Goal: Information Seeking & Learning: Learn about a topic

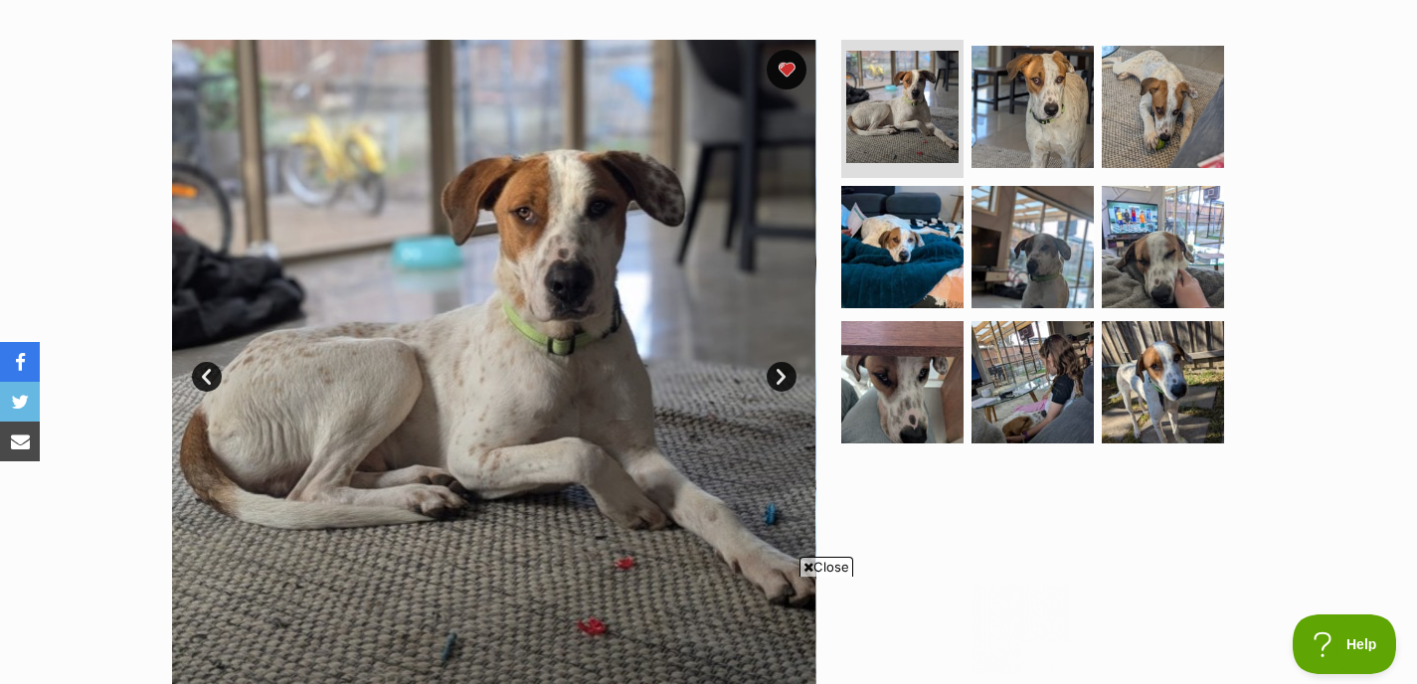
click at [780, 371] on link "Next" at bounding box center [782, 377] width 30 height 30
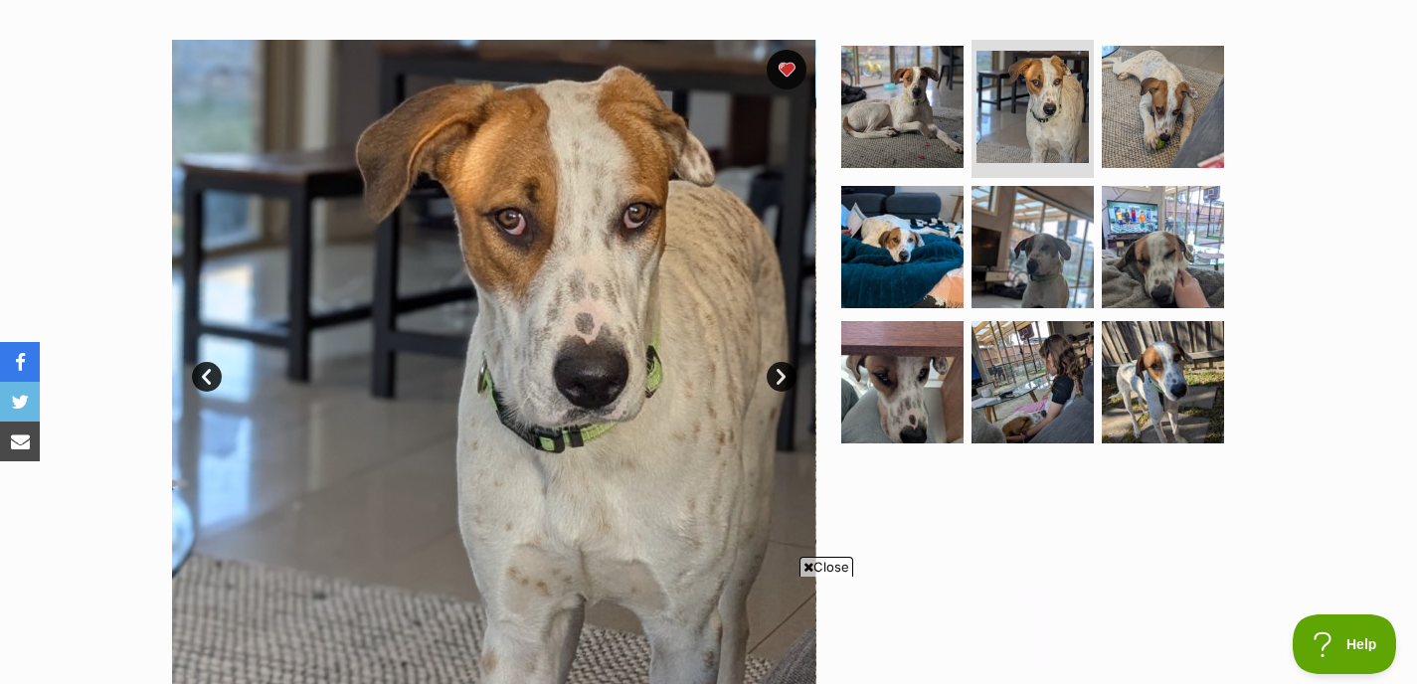
click at [780, 371] on link "Next" at bounding box center [782, 377] width 30 height 30
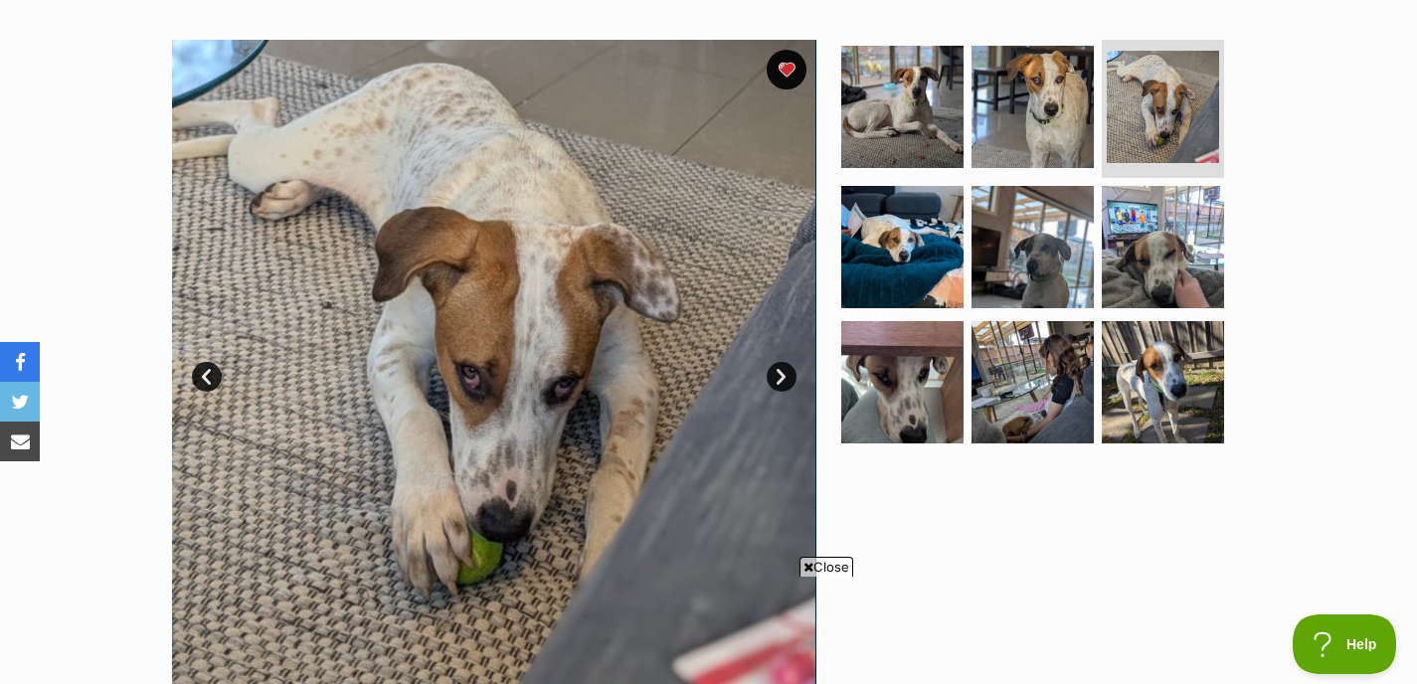
click at [780, 371] on link "Next" at bounding box center [782, 377] width 30 height 30
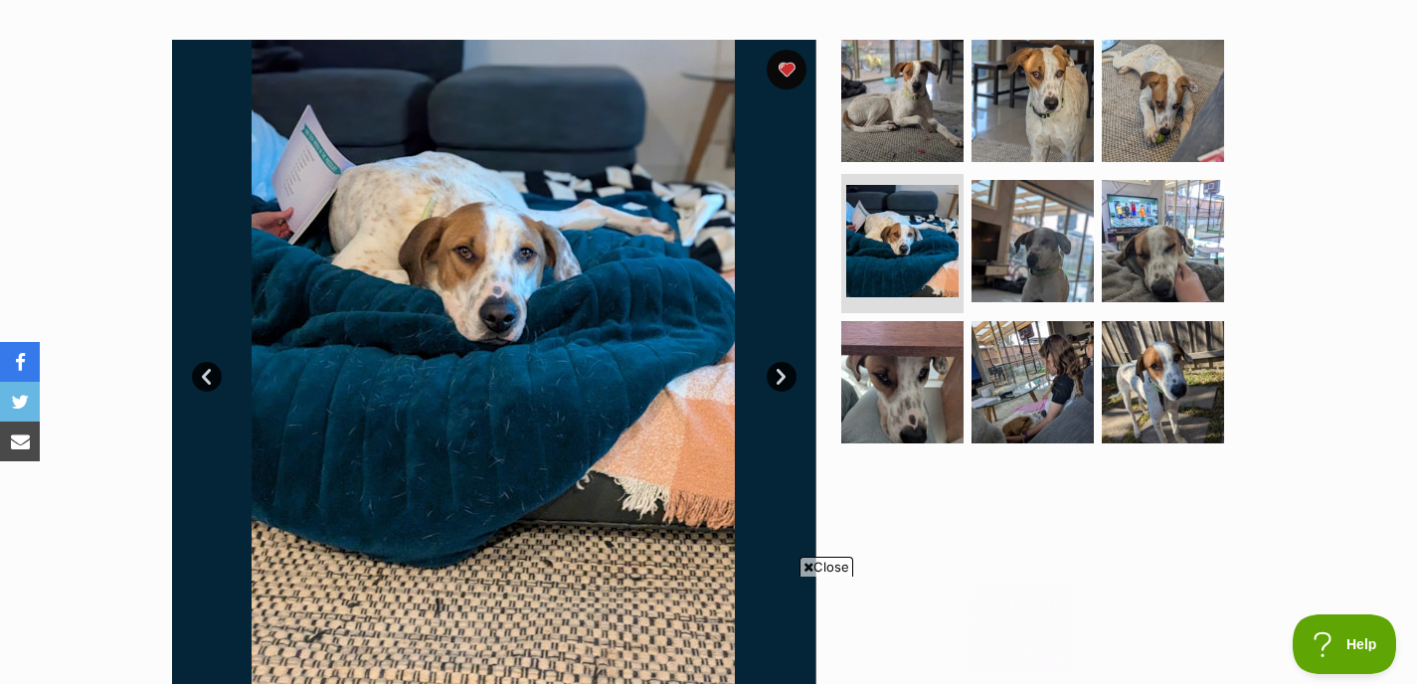
click at [780, 371] on link "Next" at bounding box center [782, 377] width 30 height 30
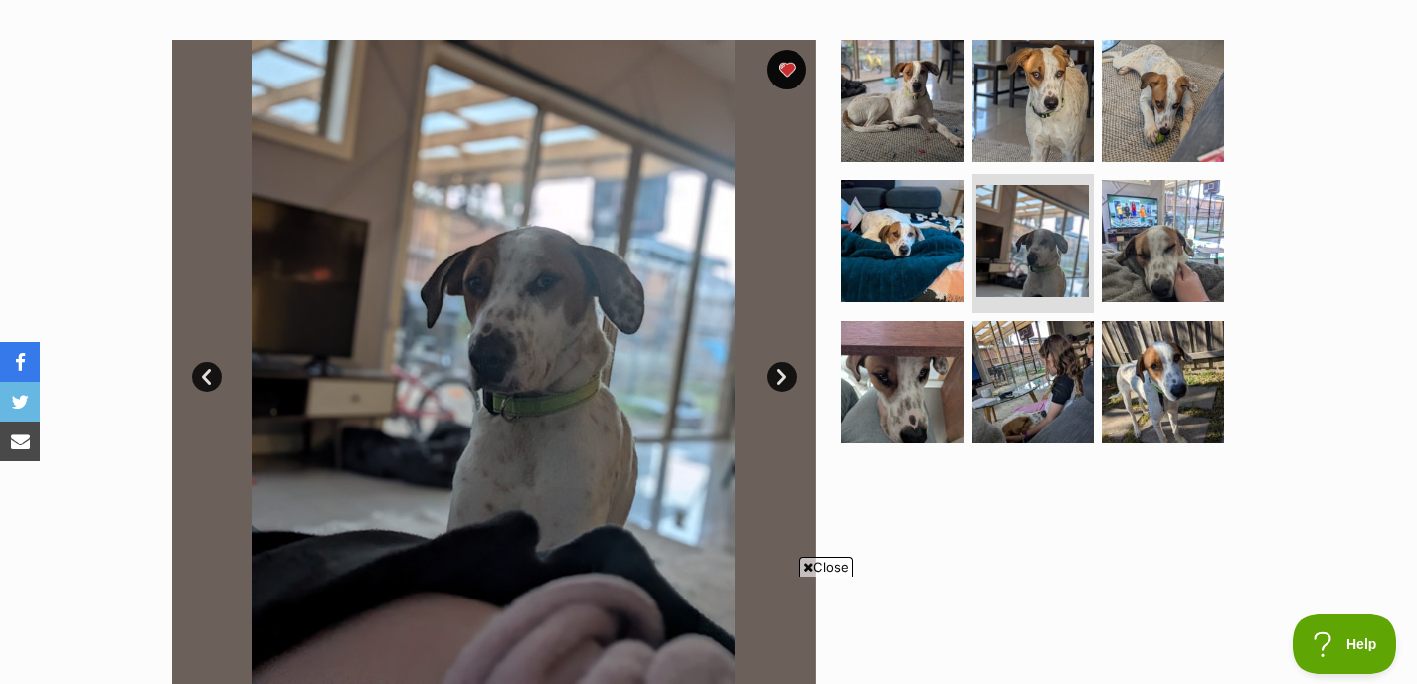
click at [780, 371] on link "Next" at bounding box center [782, 377] width 30 height 30
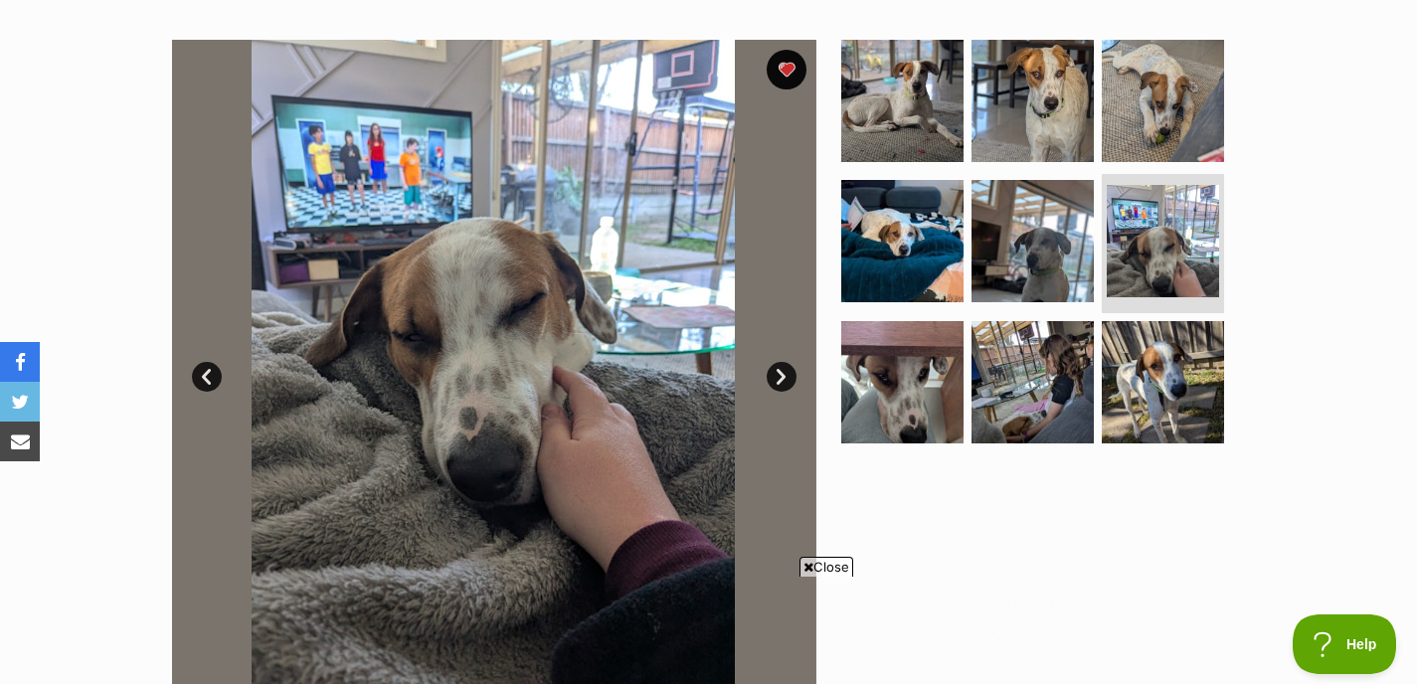
click at [780, 371] on link "Next" at bounding box center [782, 377] width 30 height 30
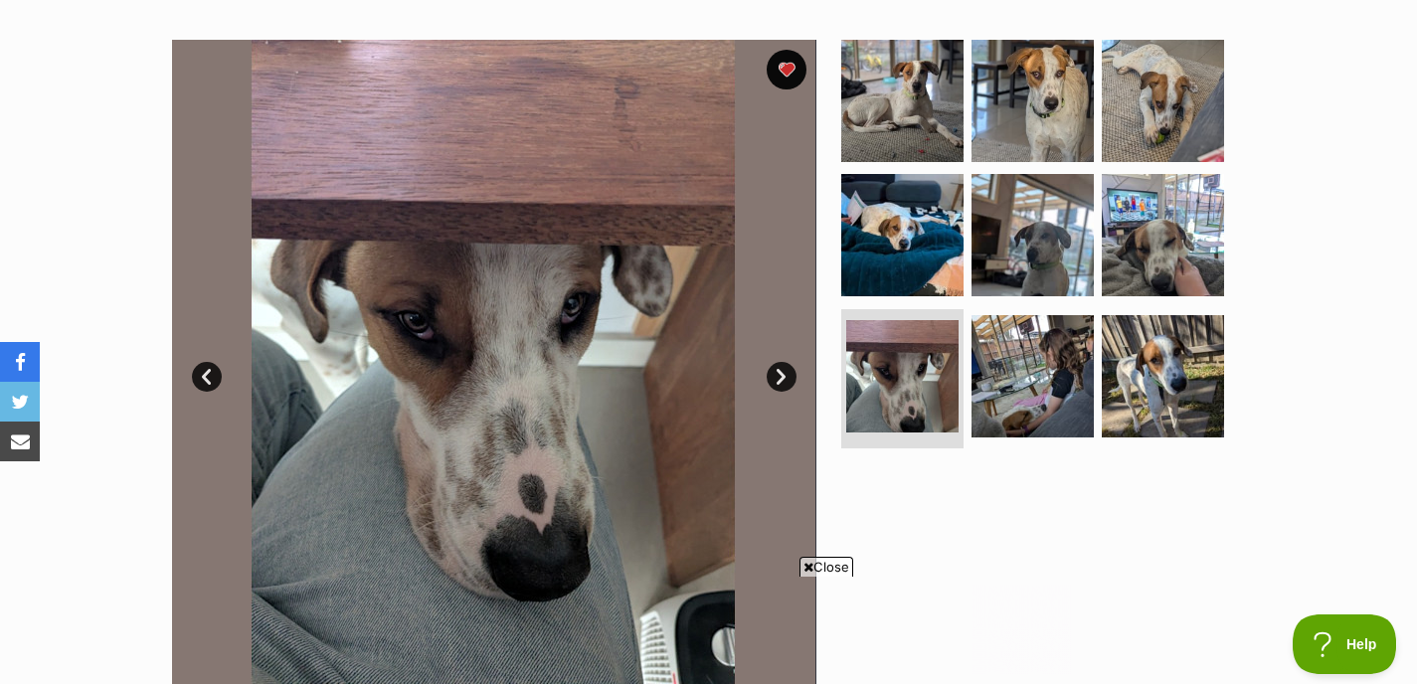
click at [780, 371] on link "Next" at bounding box center [782, 377] width 30 height 30
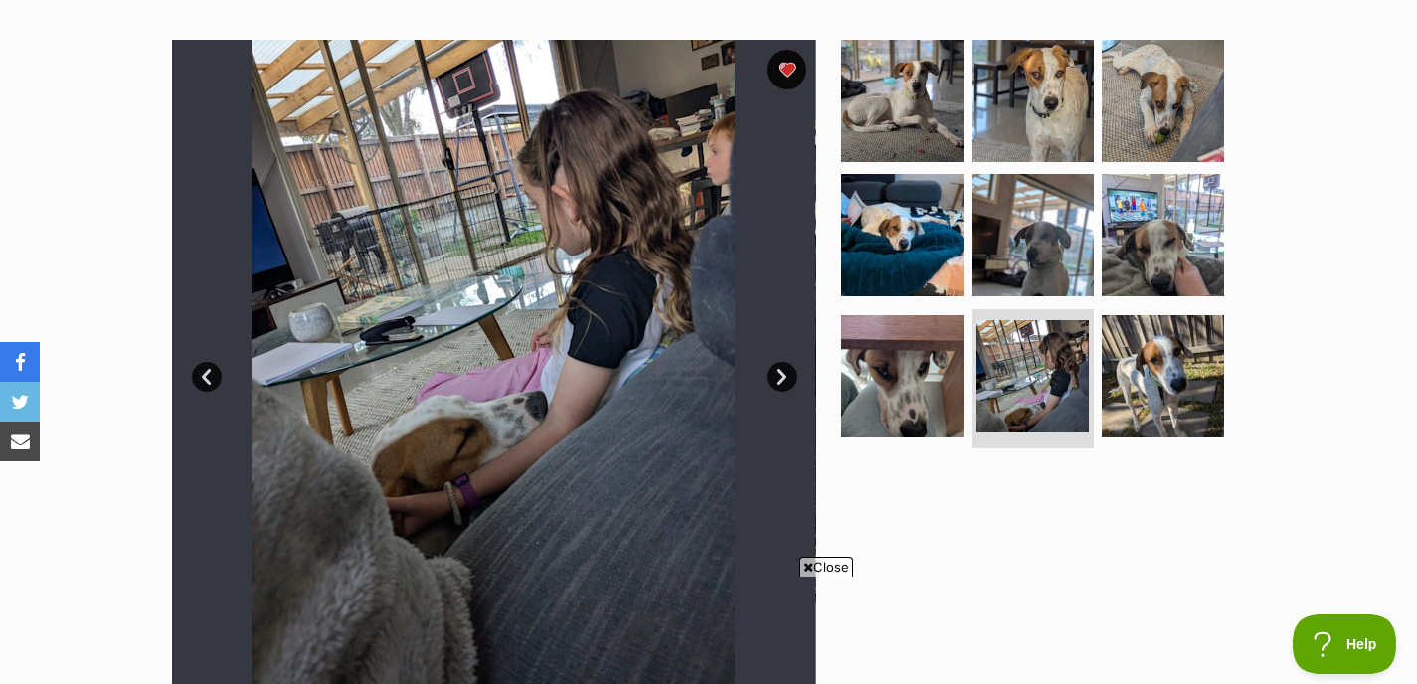
click at [780, 371] on link "Next" at bounding box center [782, 377] width 30 height 30
